Goal: Task Accomplishment & Management: Complete application form

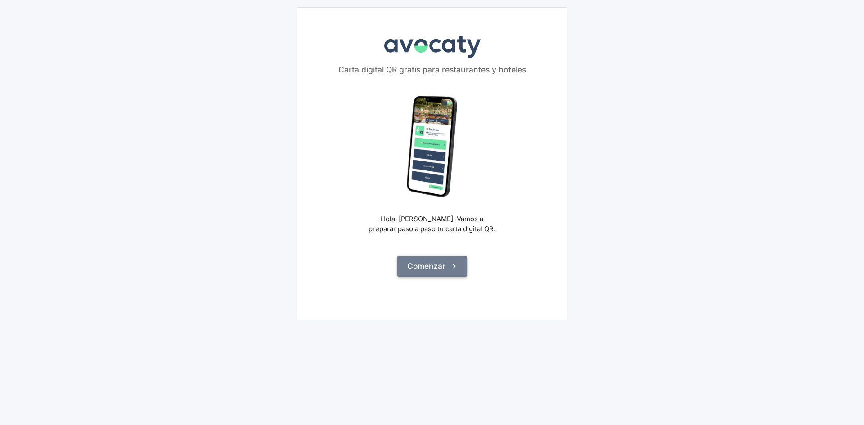
click at [438, 267] on button "Comenzar" at bounding box center [433, 266] width 70 height 21
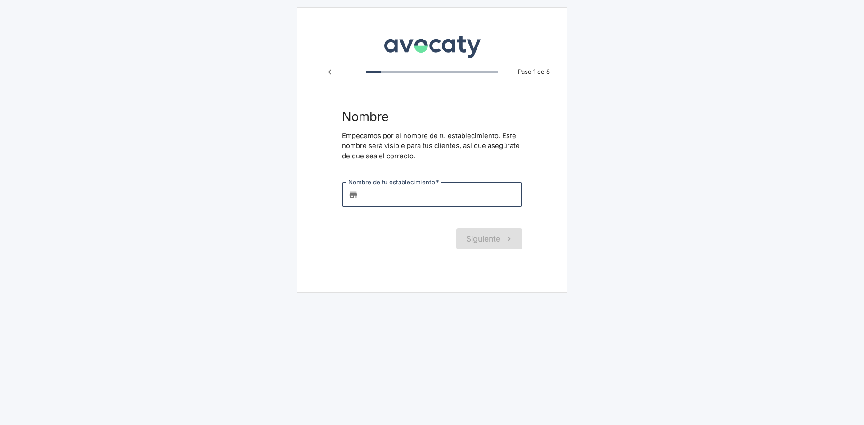
click at [404, 194] on input "Nombre de tu establecimiento   *" at bounding box center [442, 195] width 160 height 24
type input "TEST"
click at [457, 236] on button "Siguiente" at bounding box center [490, 239] width 66 height 21
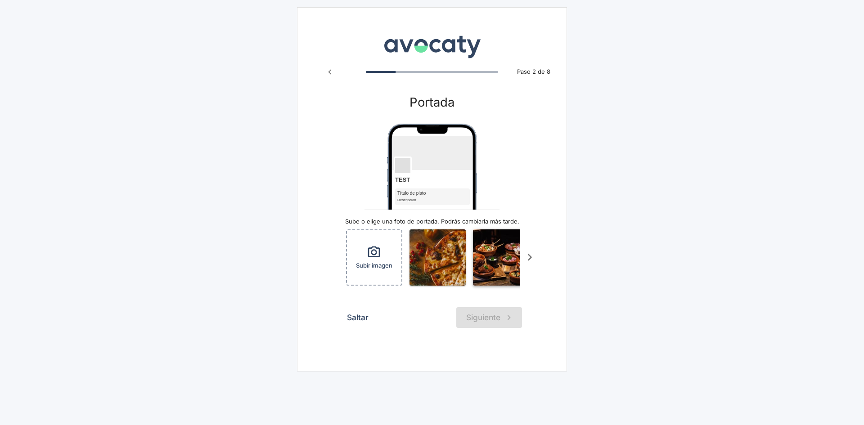
click at [482, 267] on img "button" at bounding box center [501, 258] width 56 height 56
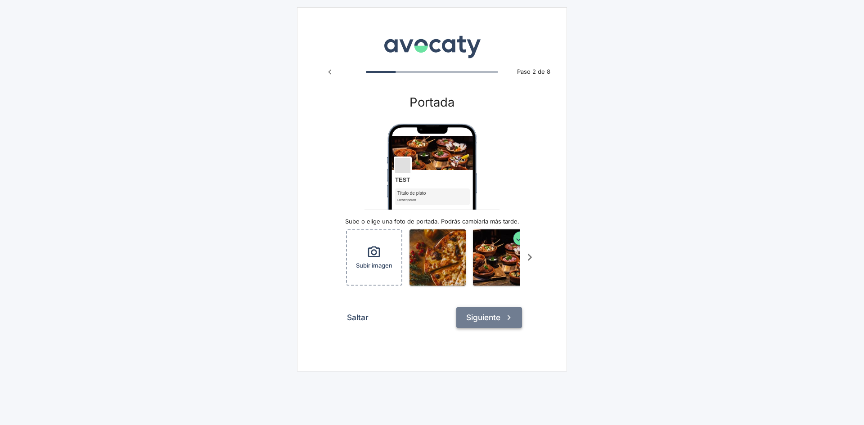
click at [510, 323] on icon "submit" at bounding box center [509, 318] width 10 height 10
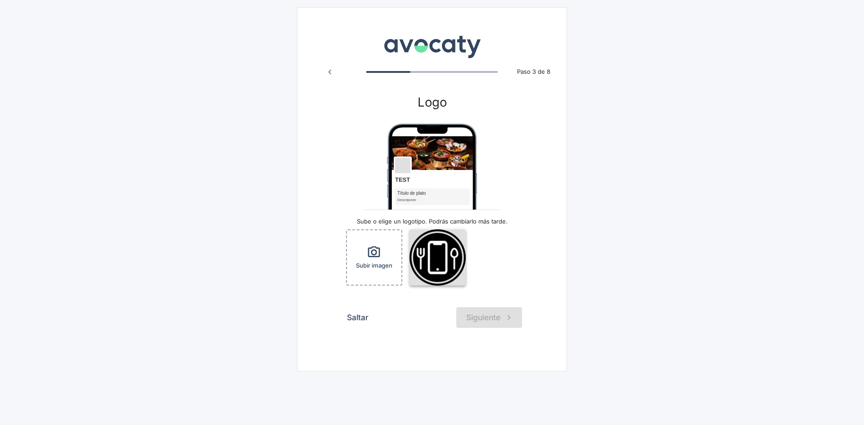
click at [433, 268] on img "button" at bounding box center [438, 258] width 56 height 56
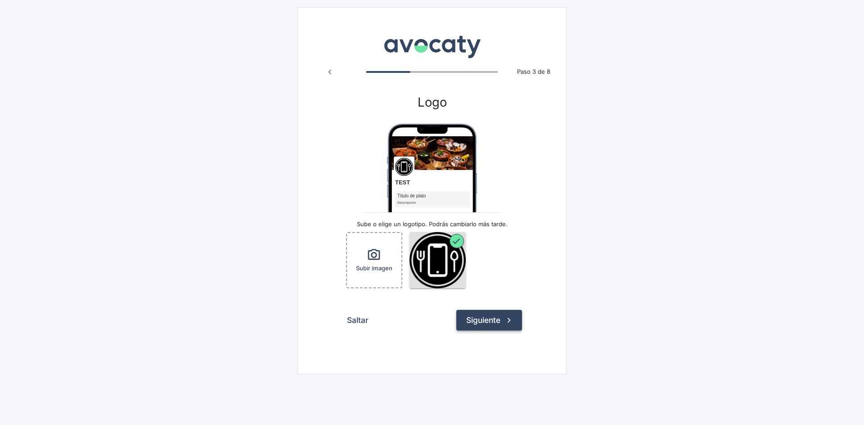
click at [493, 321] on button "Siguiente" at bounding box center [490, 320] width 66 height 21
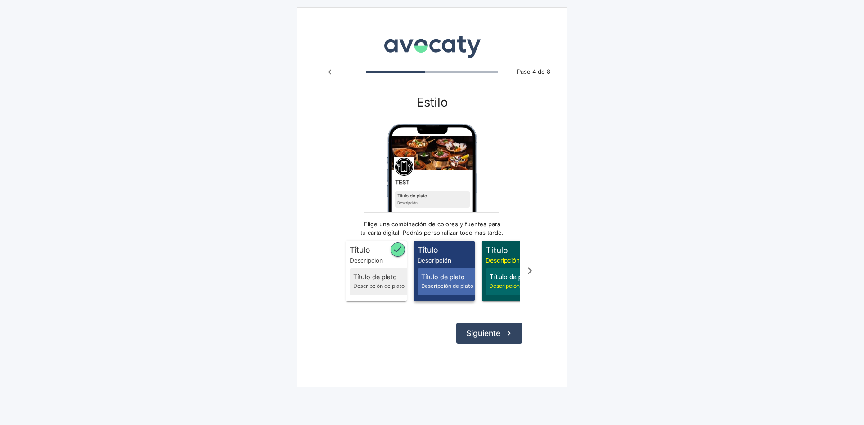
click at [428, 256] on span "Título" at bounding box center [446, 250] width 57 height 12
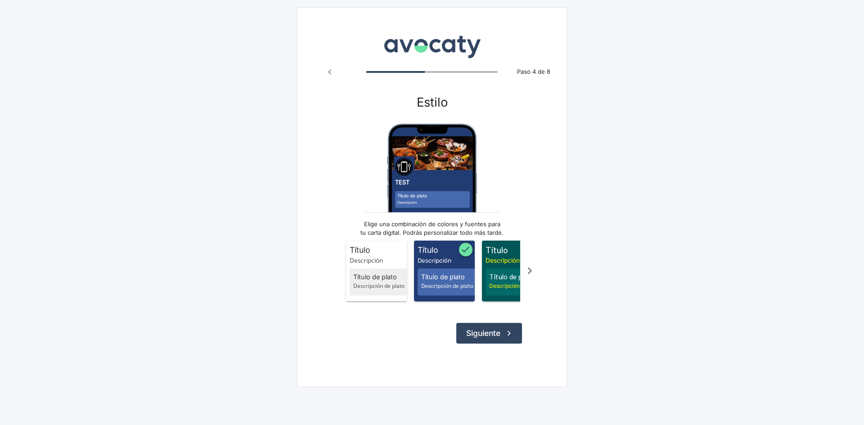
click at [483, 326] on form "Estilo TEST Título de plato Descripción Elige una combinación de colores y fuen…" at bounding box center [432, 219] width 180 height 249
click at [506, 344] on button "Siguiente" at bounding box center [490, 333] width 66 height 21
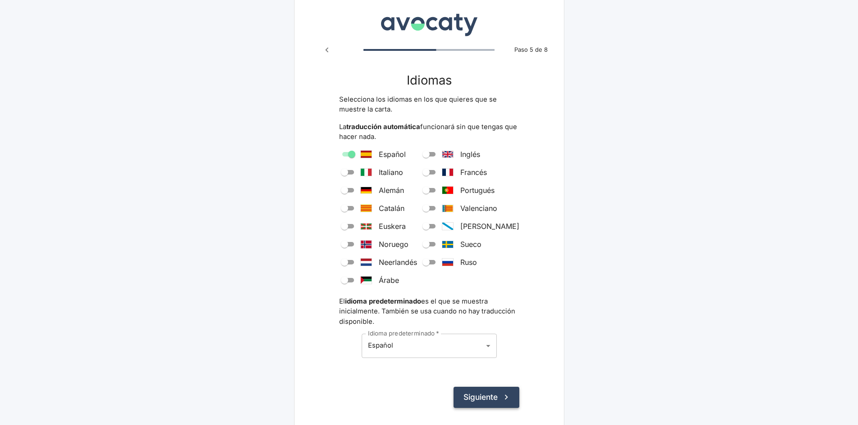
scroll to position [56, 0]
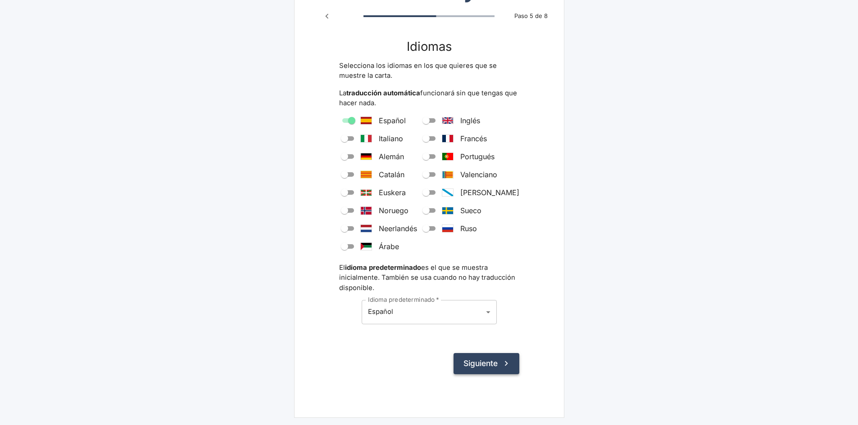
click at [494, 367] on button "Siguiente" at bounding box center [486, 363] width 66 height 21
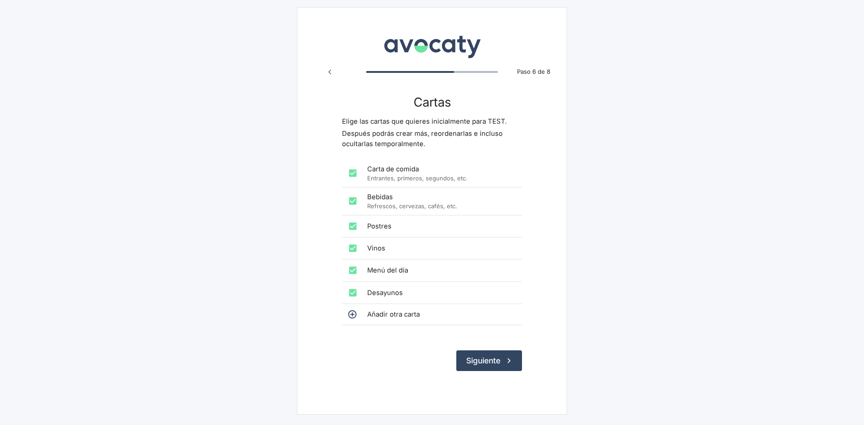
click at [499, 360] on button "Siguiente" at bounding box center [490, 361] width 66 height 21
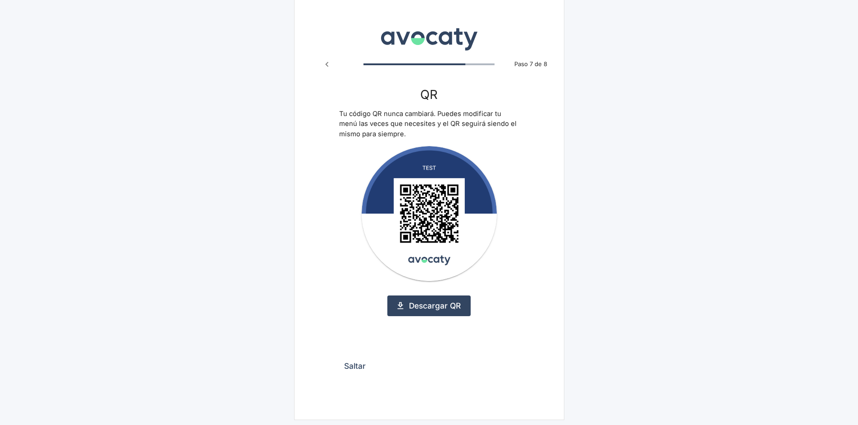
scroll to position [10, 0]
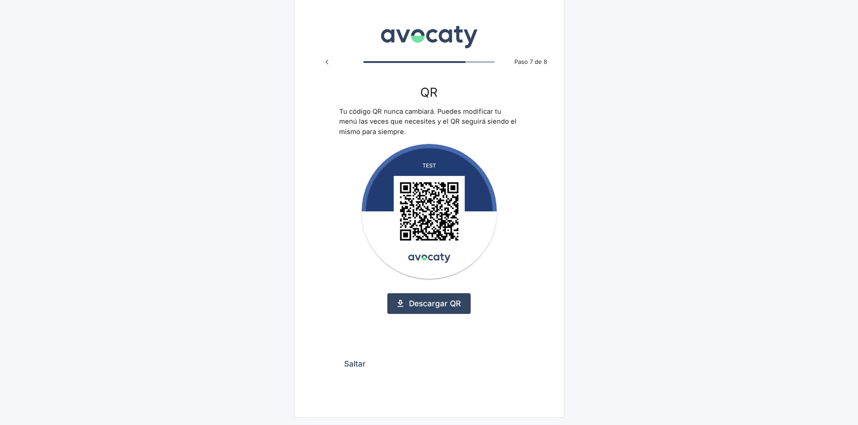
click at [362, 360] on button "Saltar" at bounding box center [355, 364] width 32 height 21
